Goal: Information Seeking & Learning: Learn about a topic

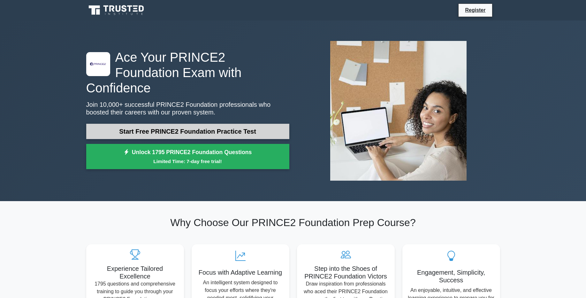
click at [206, 133] on link "Start Free PRINCE2 Foundation Practice Test" at bounding box center [187, 131] width 203 height 15
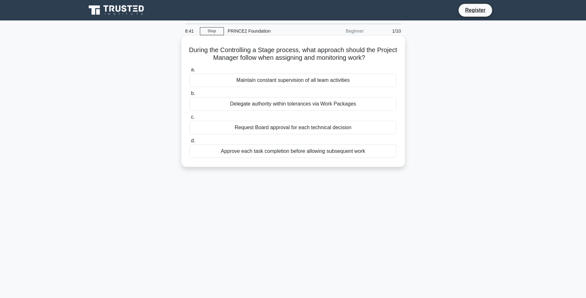
click at [305, 76] on div "Maintain constant supervision of all team activities" at bounding box center [293, 79] width 207 height 13
click at [190, 72] on input "a. Maintain constant supervision of all team activities" at bounding box center [190, 70] width 0 height 4
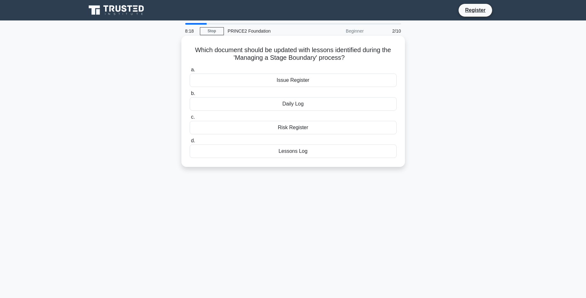
click at [305, 153] on div "Lessons Log" at bounding box center [293, 150] width 207 height 13
click at [190, 143] on input "d. Lessons Log" at bounding box center [190, 141] width 0 height 4
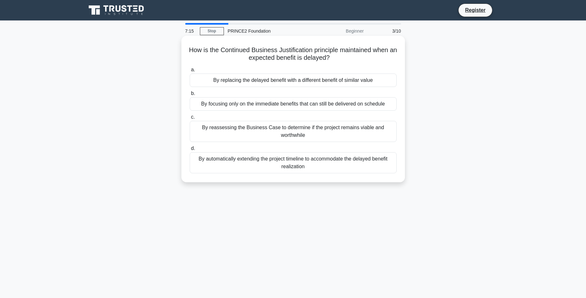
click at [304, 78] on div "By replacing the delayed benefit with a different benefit of similar value" at bounding box center [293, 79] width 207 height 13
click at [190, 72] on input "a. By replacing the delayed benefit with a different benefit of similar value" at bounding box center [190, 70] width 0 height 4
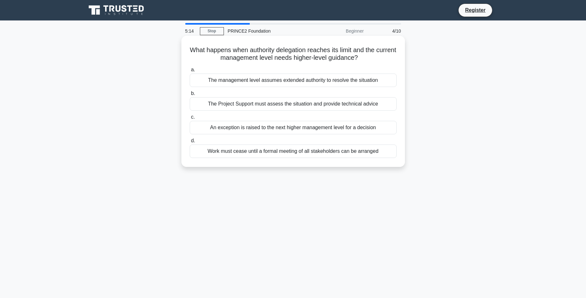
click at [320, 78] on div "The management level assumes extended authority to resolve the situation" at bounding box center [293, 79] width 207 height 13
click at [190, 72] on input "a. The management level assumes extended authority to resolve the situation" at bounding box center [190, 70] width 0 height 4
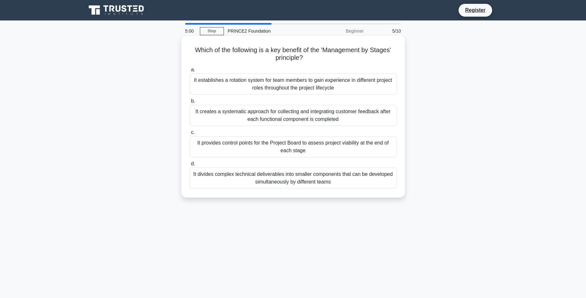
click at [303, 149] on div "It provides control points for the Project Board to assess project viability at…" at bounding box center [293, 146] width 207 height 21
click at [190, 134] on input "c. It provides control points for the Project Board to assess project viability…" at bounding box center [190, 132] width 0 height 4
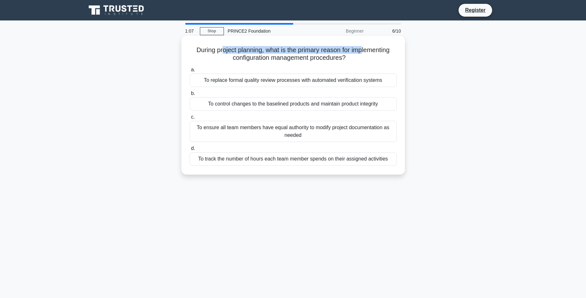
drag, startPoint x: 239, startPoint y: 49, endPoint x: 361, endPoint y: 51, distance: 122.0
click at [361, 51] on h5 "During project planning, what is the primary reason for implementing configurat…" at bounding box center [293, 54] width 208 height 16
click at [254, 56] on h5 "During project planning, what is the primary reason for implementing configurat…" at bounding box center [293, 54] width 208 height 16
click at [293, 84] on div "To replace formal quality review processes with automated verification systems" at bounding box center [293, 79] width 207 height 13
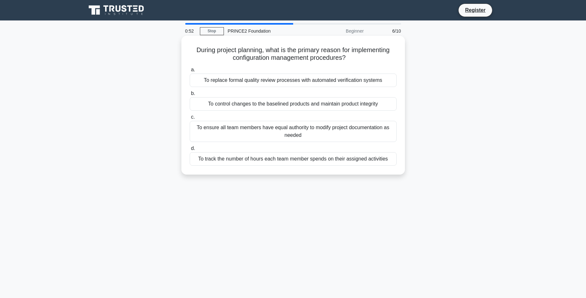
click at [190, 72] on input "a. To replace formal quality review processes with automated verification syste…" at bounding box center [190, 70] width 0 height 4
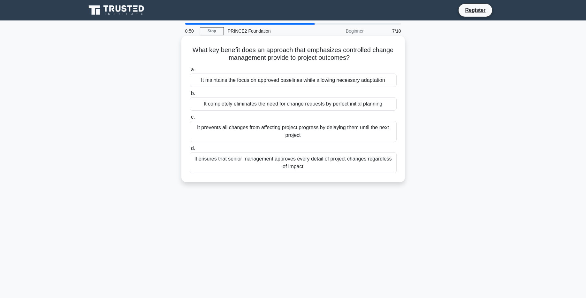
click at [293, 82] on div "It maintains the focus on approved baselines while allowing necessary adaptation" at bounding box center [293, 79] width 207 height 13
click at [190, 72] on input "a. It maintains the focus on approved baselines while allowing necessary adapta…" at bounding box center [190, 70] width 0 height 4
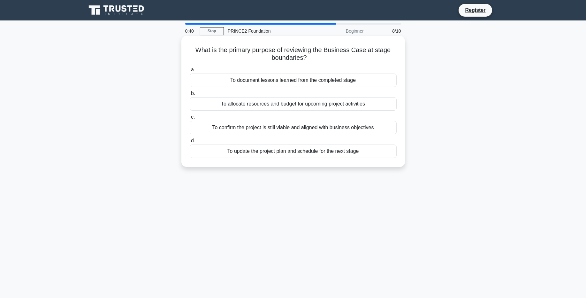
click at [287, 80] on div "To document lessons learned from the completed stage" at bounding box center [293, 79] width 207 height 13
click at [190, 72] on input "a. To document lessons learned from the completed stage" at bounding box center [190, 70] width 0 height 4
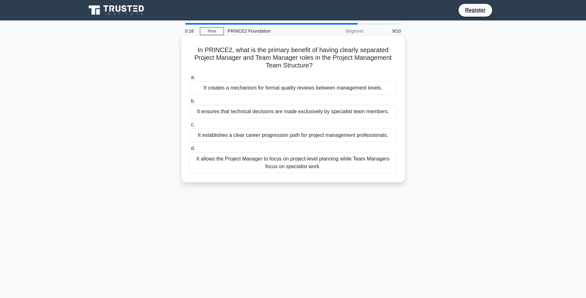
click at [322, 156] on div "It allows the Project Manager to focus on project-level planning while Team Man…" at bounding box center [293, 162] width 207 height 21
click at [190, 150] on input "d. It allows the Project Manager to focus on project-level planning while Team …" at bounding box center [190, 148] width 0 height 4
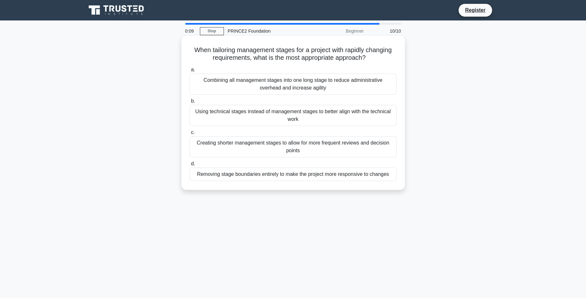
click at [286, 76] on div "Combining all management stages into one long stage to reduce administrative ov…" at bounding box center [293, 83] width 207 height 21
click at [190, 72] on input "a. Combining all management stages into one long stage to reduce administrative…" at bounding box center [190, 70] width 0 height 4
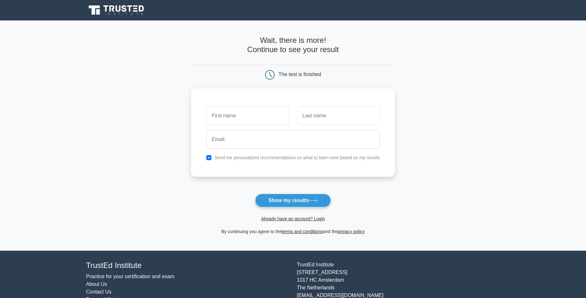
click at [264, 115] on input "text" at bounding box center [247, 115] width 83 height 19
